Goal: Contribute content: Add original content to the website for others to see

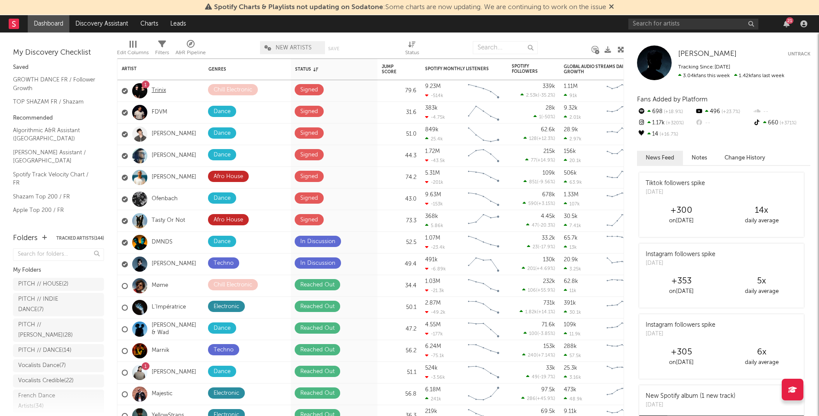
click at [159, 91] on link "Trinix" at bounding box center [159, 90] width 14 height 7
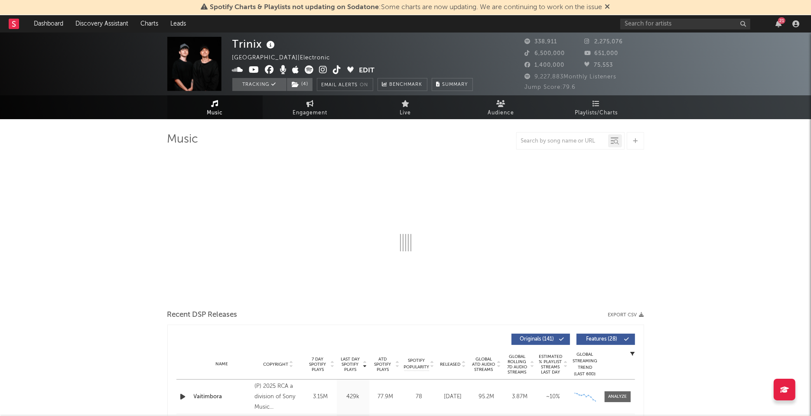
select select "6m"
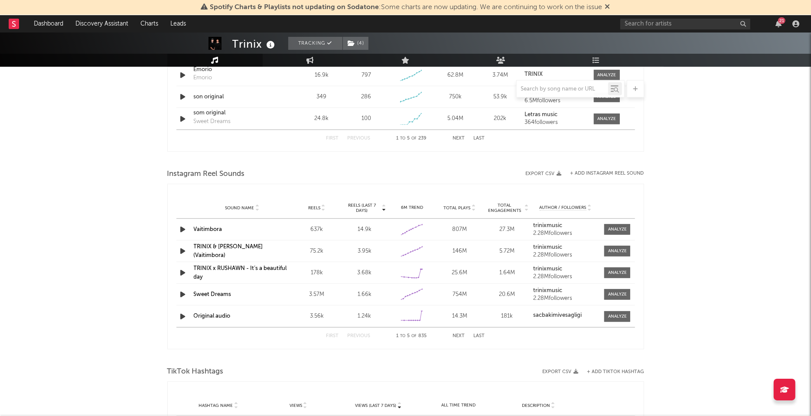
scroll to position [700, 0]
click at [633, 174] on button "+ Add Instagram Reel Sound" at bounding box center [607, 174] width 74 height 5
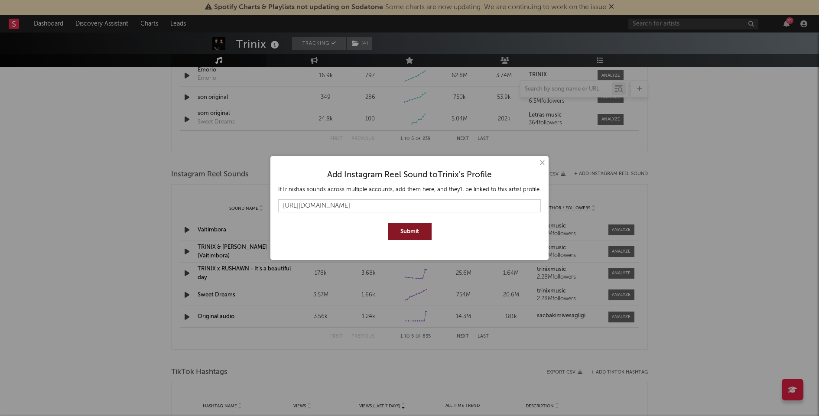
type input "[URL][DOMAIN_NAME]"
click at [419, 235] on button "Submit" at bounding box center [410, 231] width 44 height 17
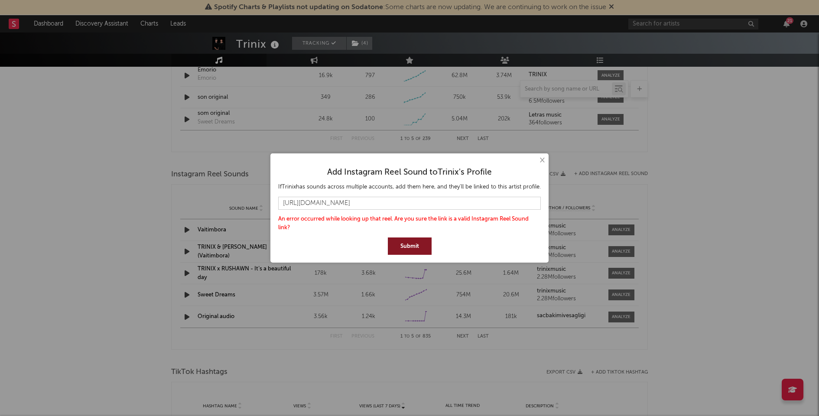
click at [411, 246] on button "Submit" at bounding box center [410, 245] width 44 height 17
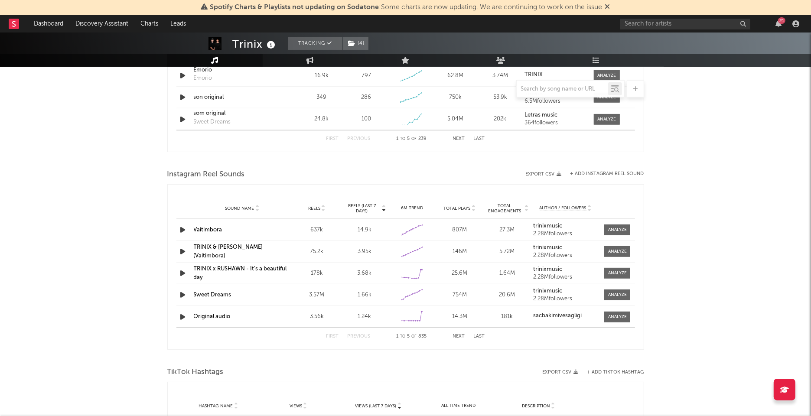
click at [686, 47] on div "× Add Instagram Reel Sound to [PERSON_NAME] 's Profile If [PERSON_NAME] has sou…" at bounding box center [405, 208] width 811 height 416
click at [780, 20] on div "21" at bounding box center [781, 20] width 7 height 6
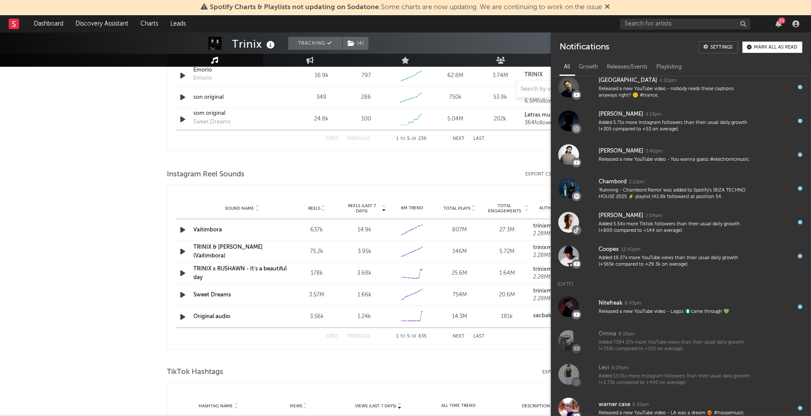
scroll to position [313, 0]
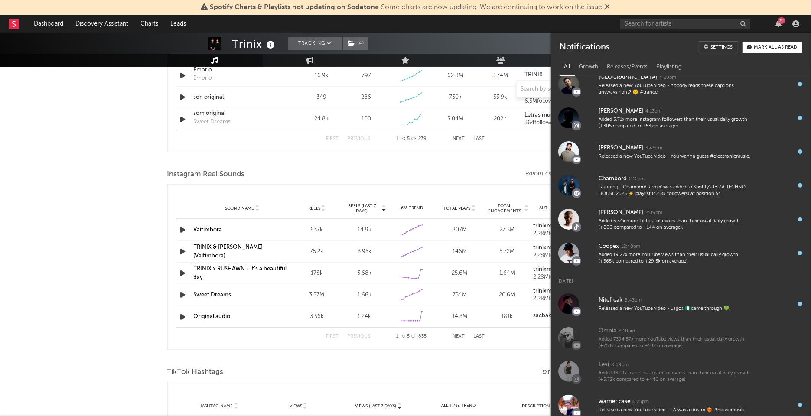
click at [770, 48] on div "Mark all as read" at bounding box center [775, 47] width 43 height 5
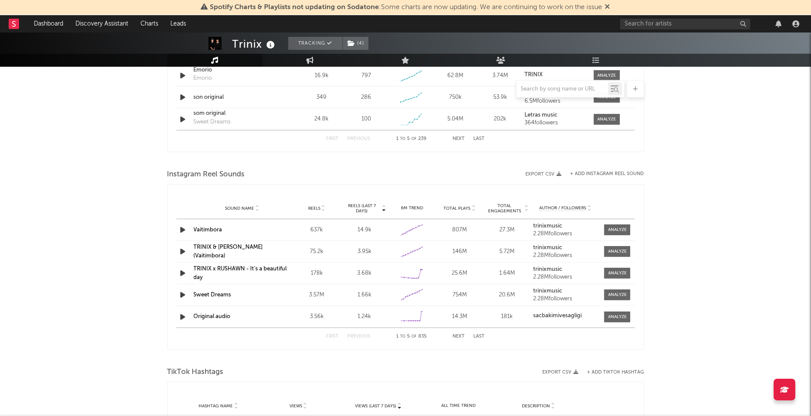
click at [755, 19] on div at bounding box center [711, 23] width 182 height 17
